Goal: Information Seeking & Learning: Learn about a topic

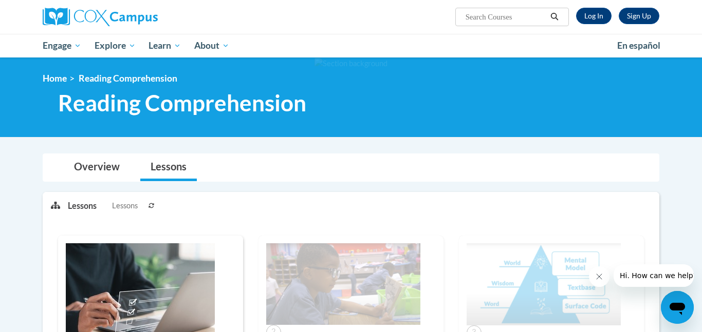
scroll to position [500, 0]
